Goal: Browse casually

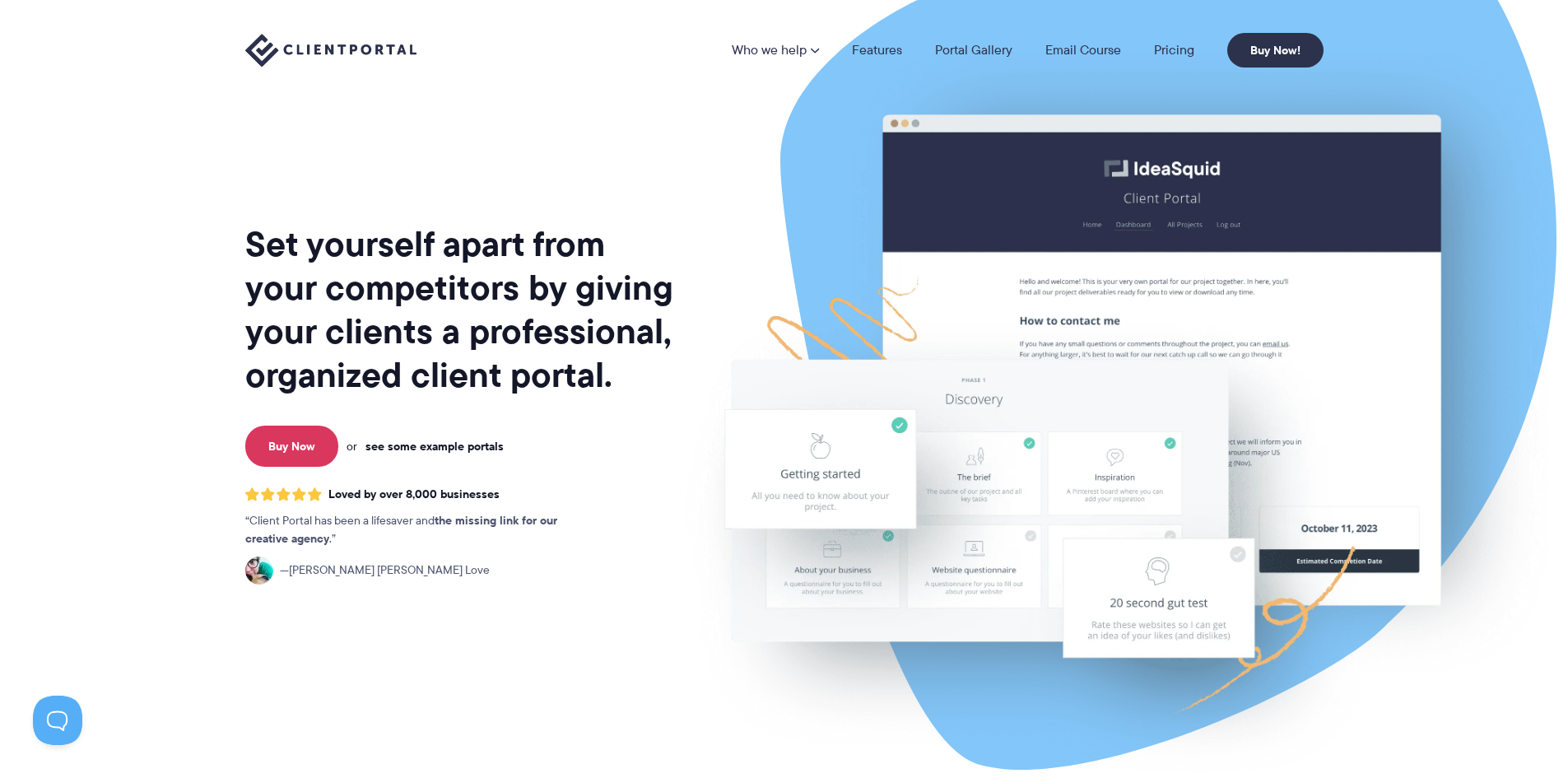
click at [403, 445] on link "see some example portals" at bounding box center [434, 446] width 138 height 15
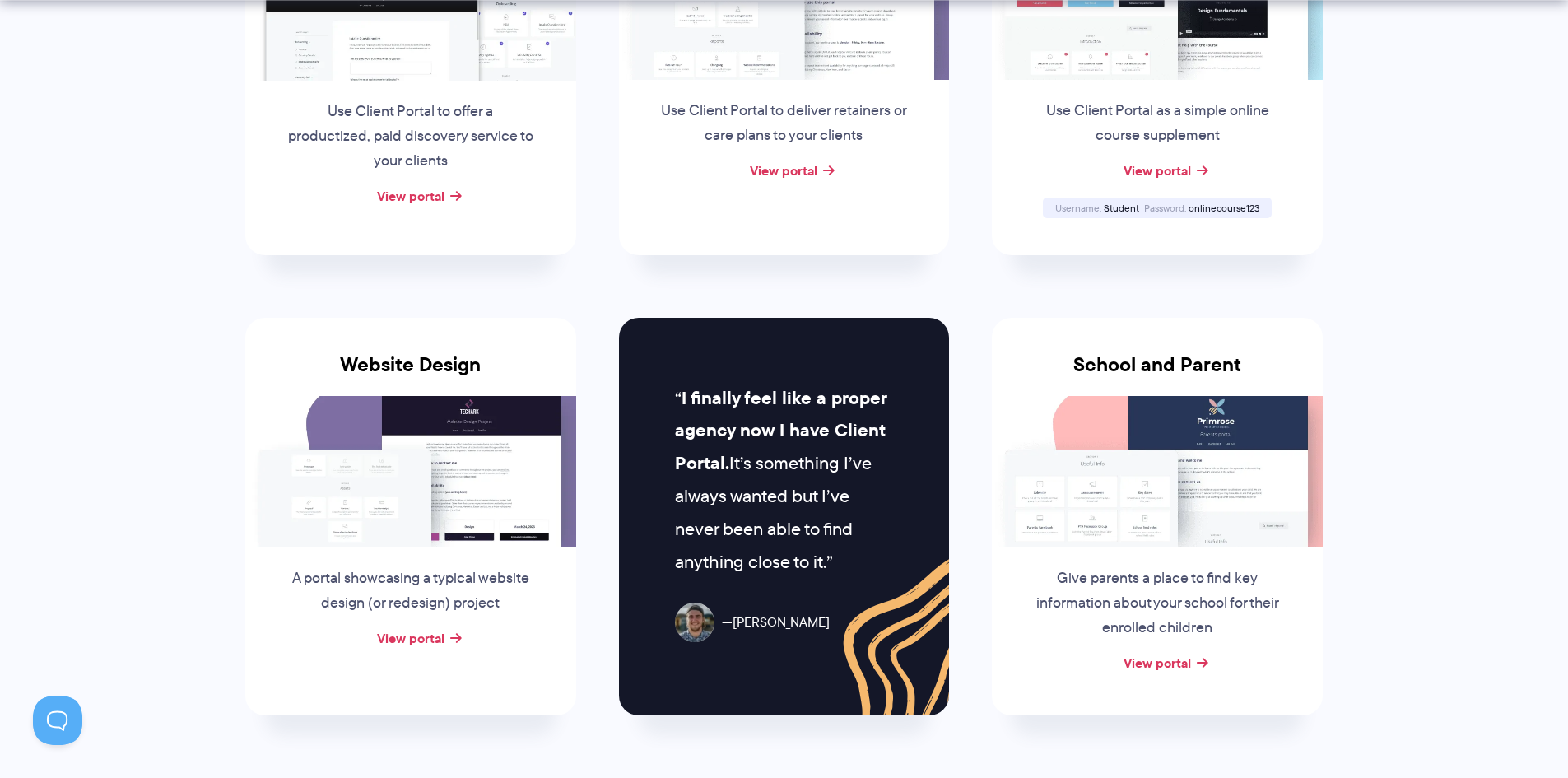
scroll to position [576, 0]
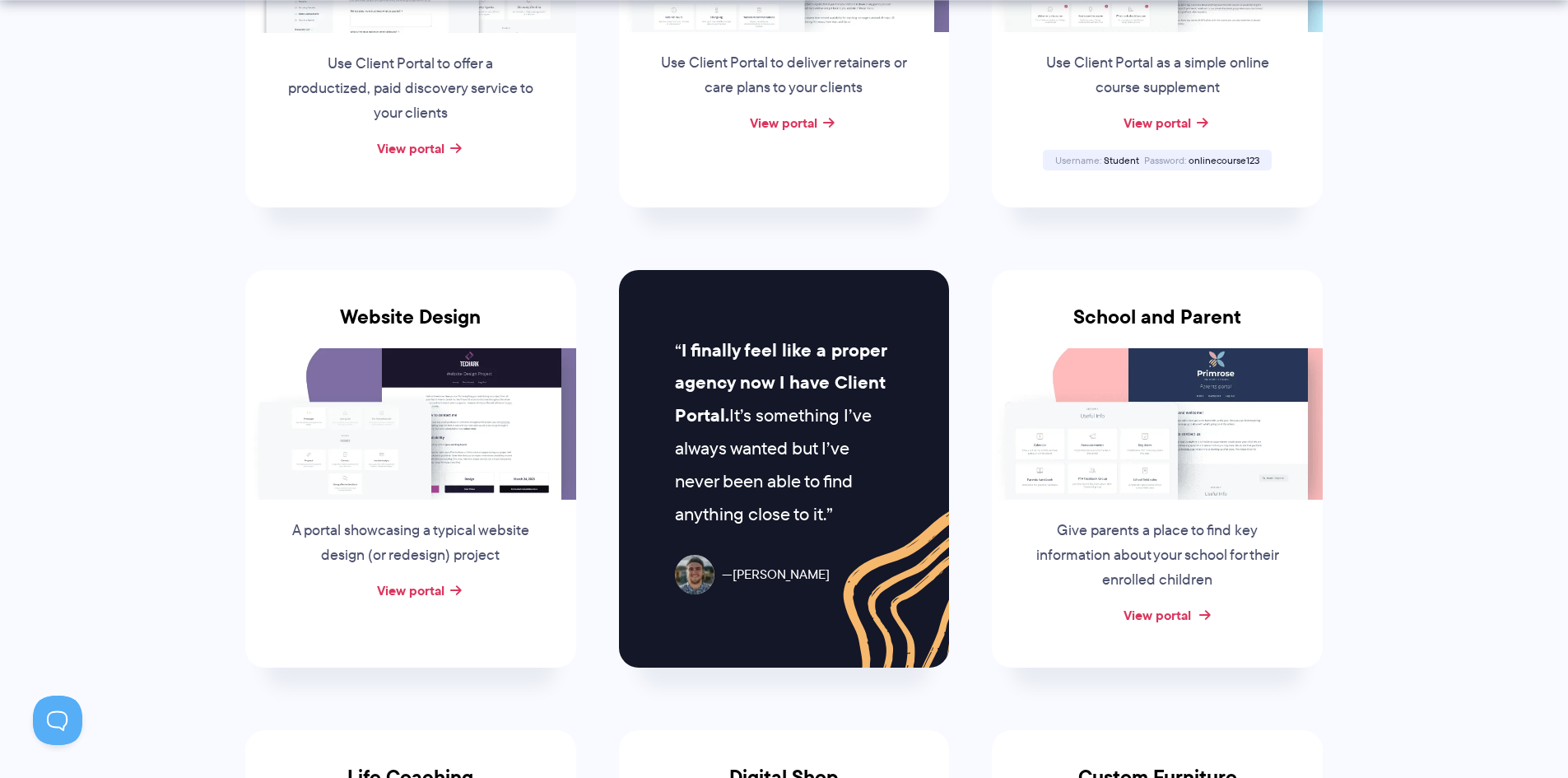
click at [1168, 619] on link "View portal" at bounding box center [1158, 615] width 68 height 20
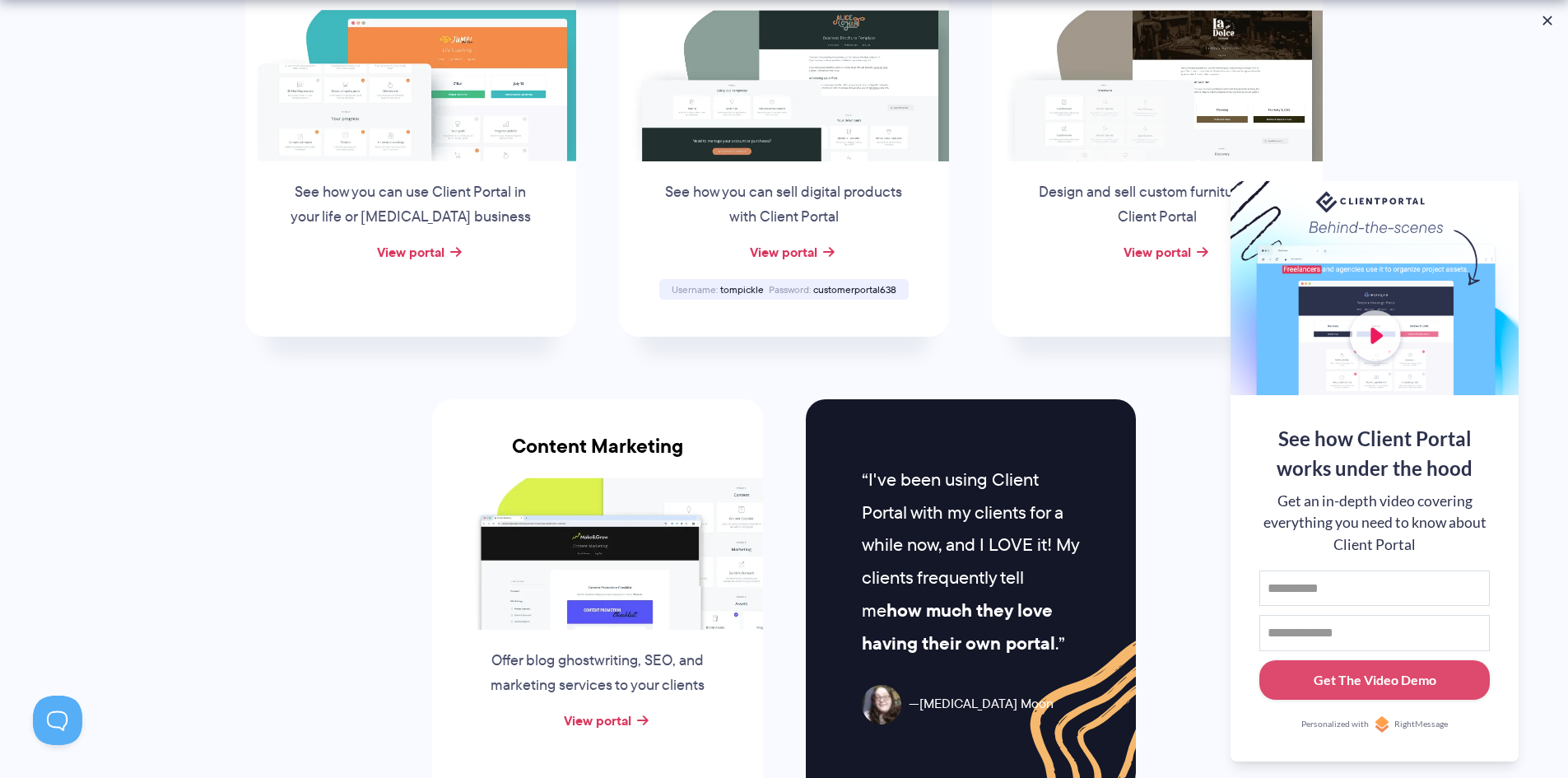
scroll to position [1399, 0]
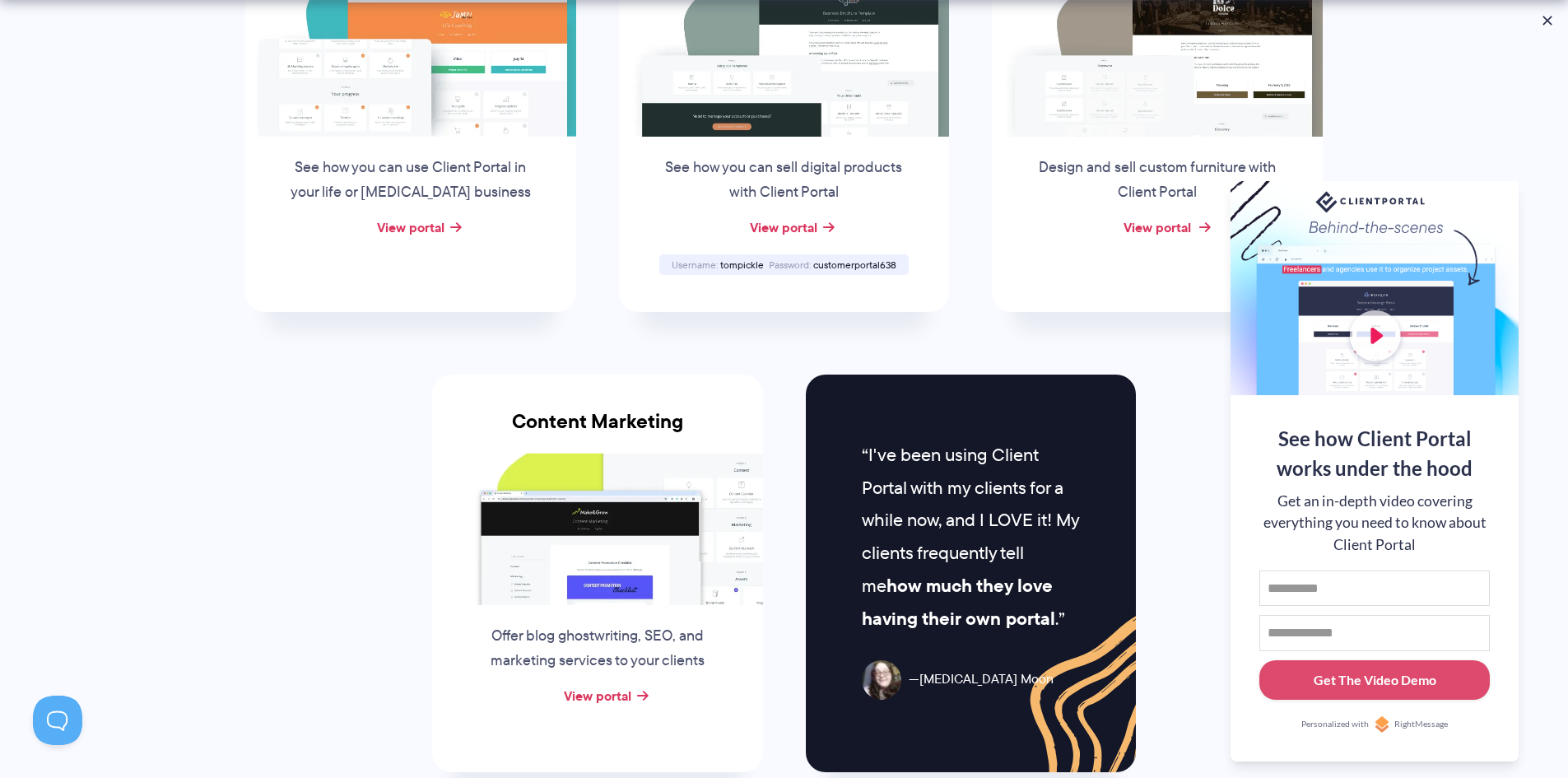
click at [1170, 226] on link "View portal" at bounding box center [1158, 227] width 68 height 20
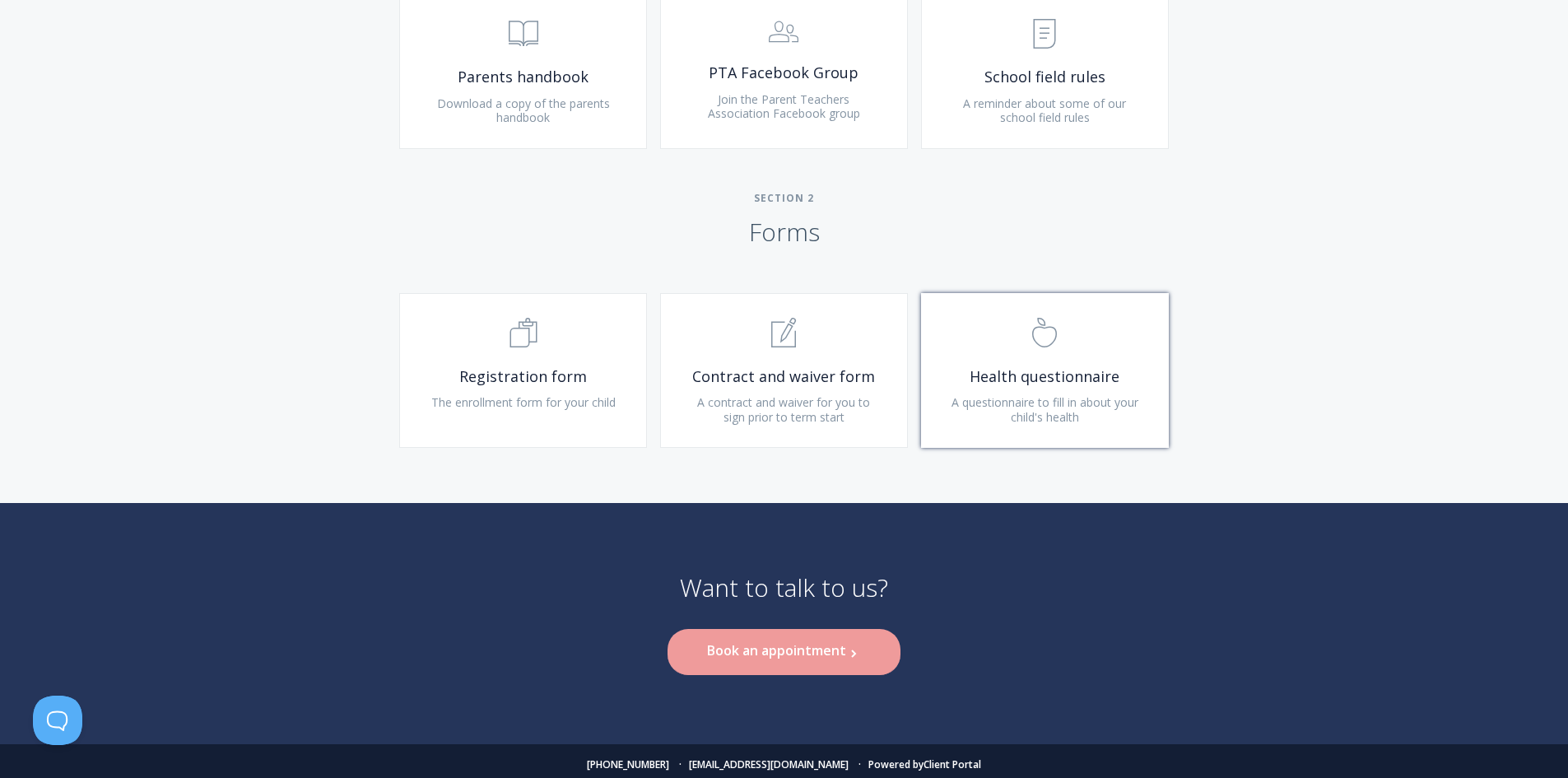
scroll to position [987, 0]
